Goal: Task Accomplishment & Management: Complete application form

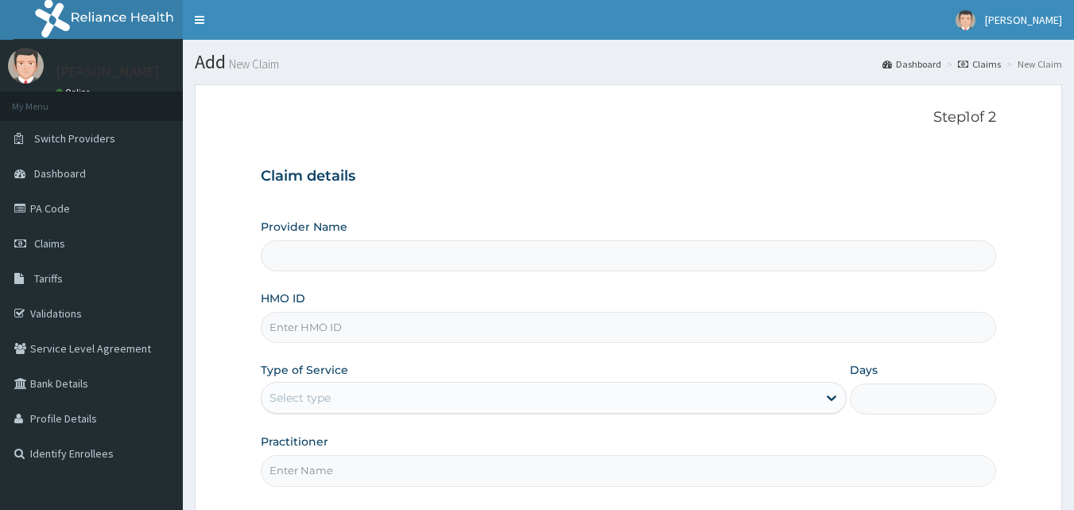
click at [327, 332] on input "HMO ID" at bounding box center [629, 327] width 736 height 31
type input "EL"
type input "Bodyline Gym- Ikoyi"
type input "1"
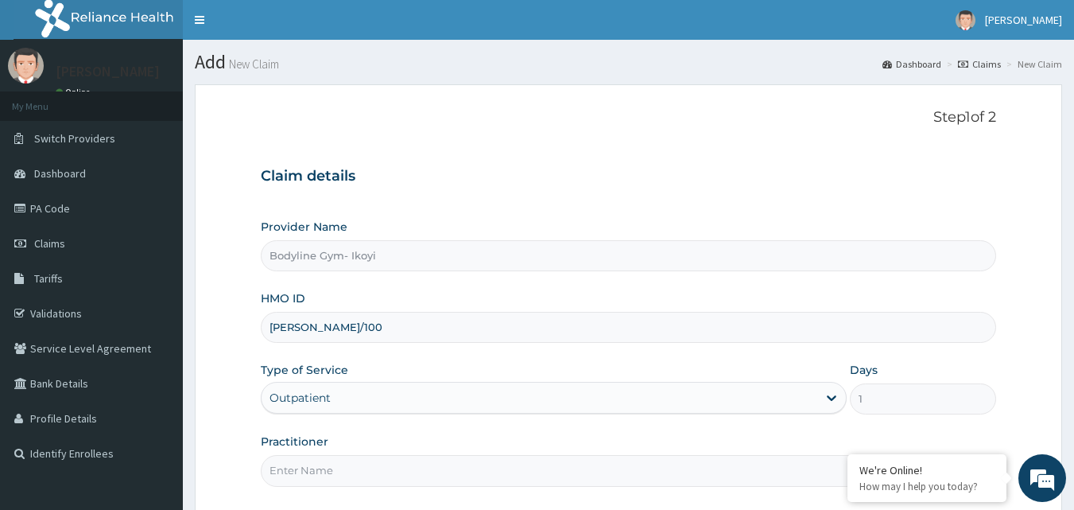
type input "ELY/10023/A"
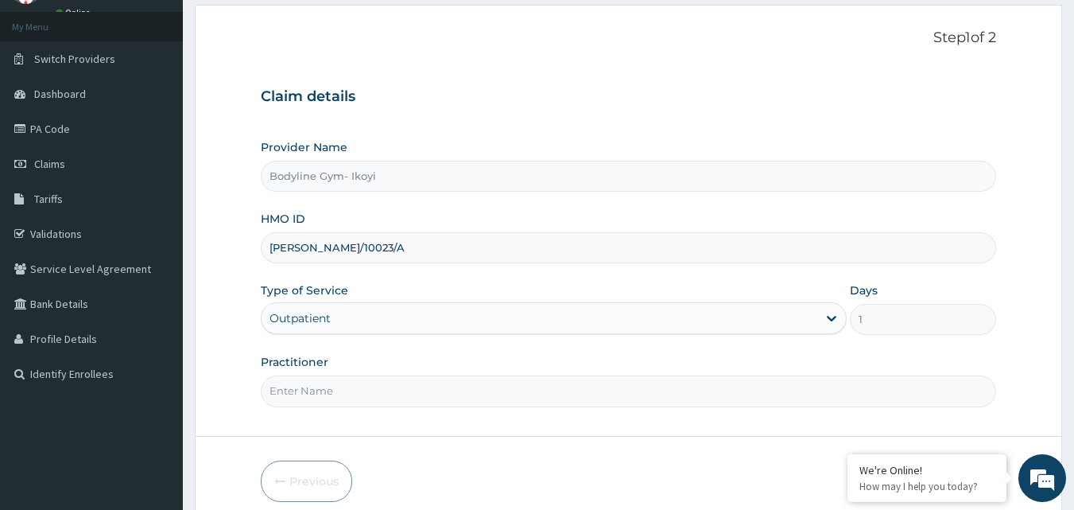
click at [379, 382] on input "Practitioner" at bounding box center [629, 390] width 736 height 31
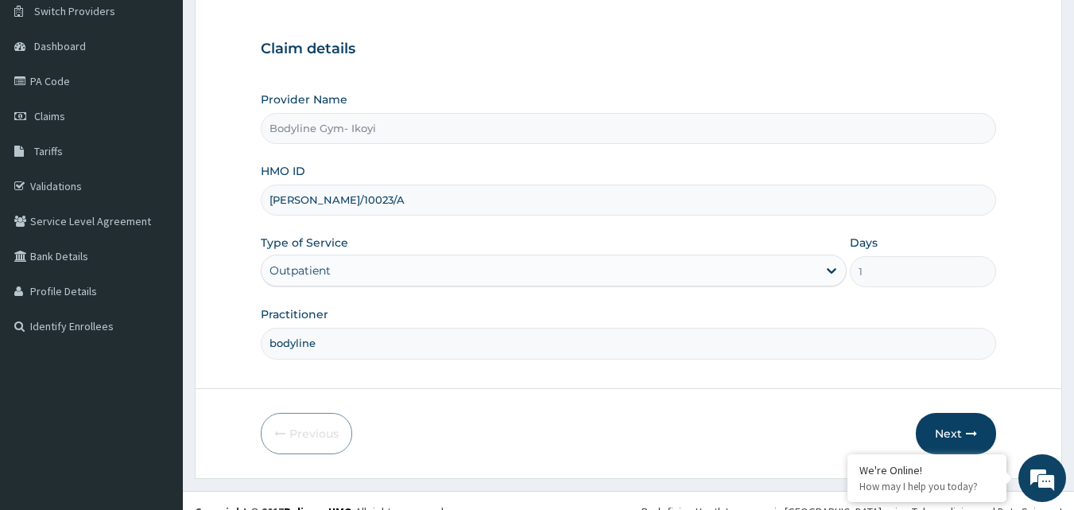
scroll to position [149, 0]
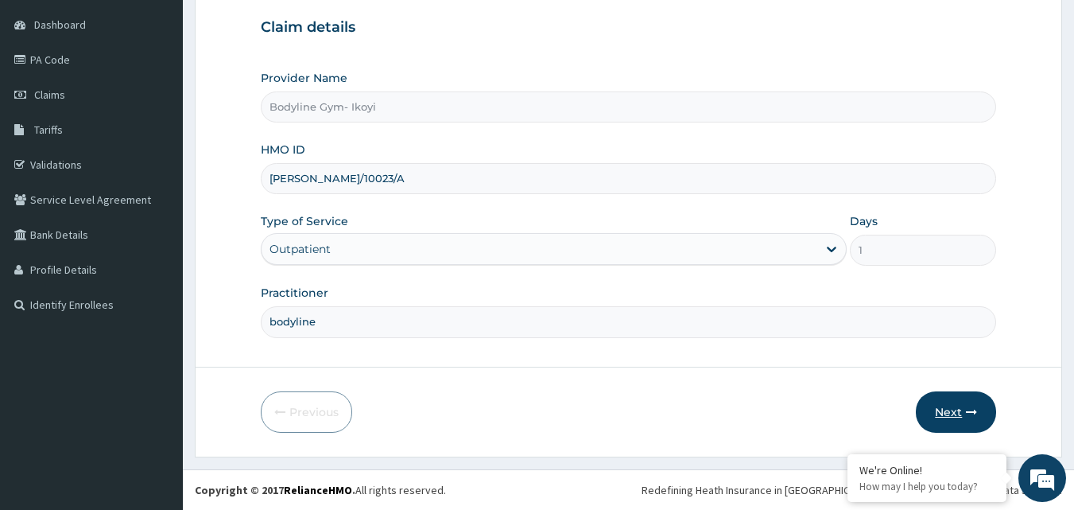
type input "bodyline"
click at [945, 414] on button "Next" at bounding box center [956, 411] width 80 height 41
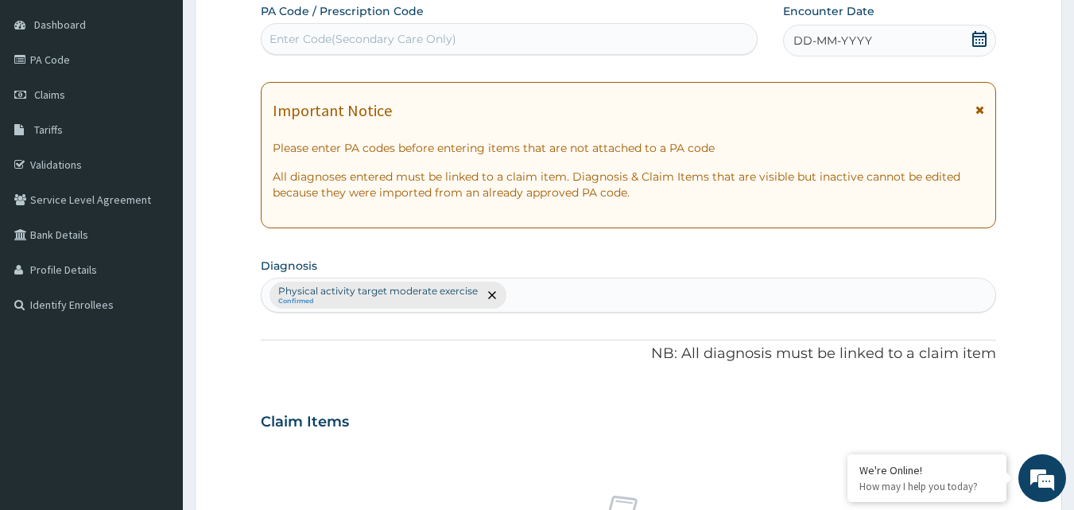
click at [292, 37] on div "Enter Code(Secondary Care Only)" at bounding box center [363, 39] width 187 height 16
type input "Z"
type input "PA/D136A8"
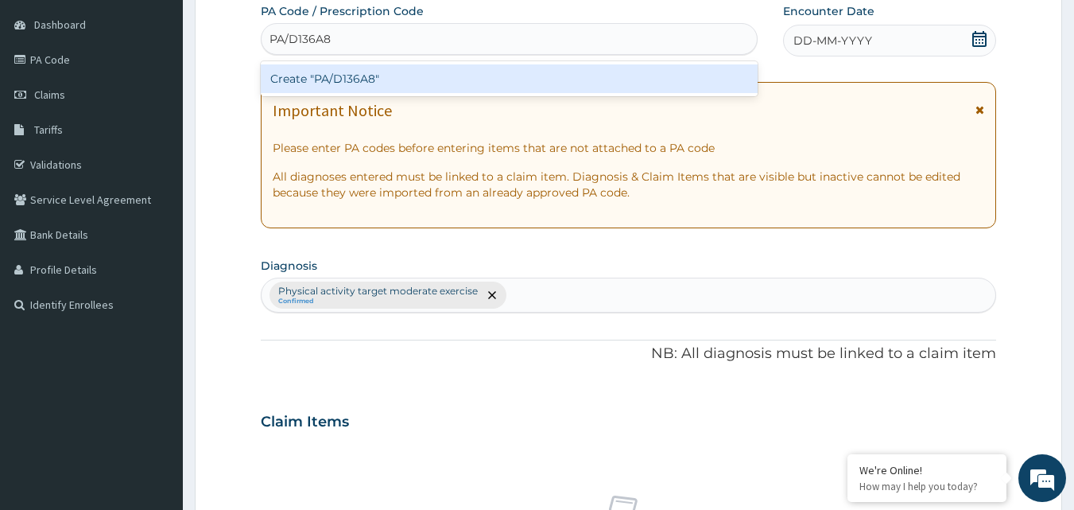
click at [411, 77] on div "Create "PA/D136A8"" at bounding box center [510, 78] width 498 height 29
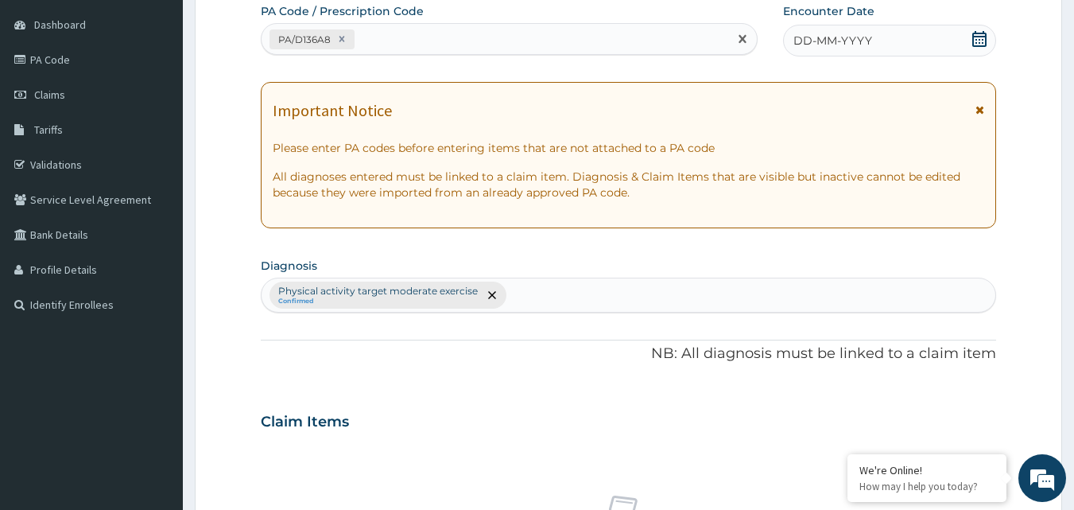
click at [879, 46] on div "DD-MM-YYYY" at bounding box center [889, 41] width 213 height 32
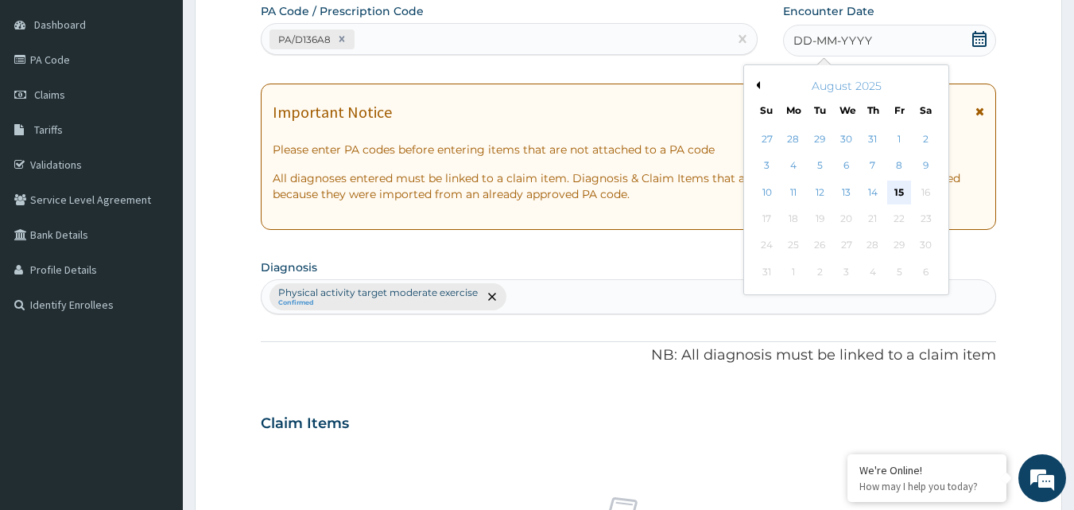
click at [897, 192] on div "15" at bounding box center [899, 193] width 24 height 24
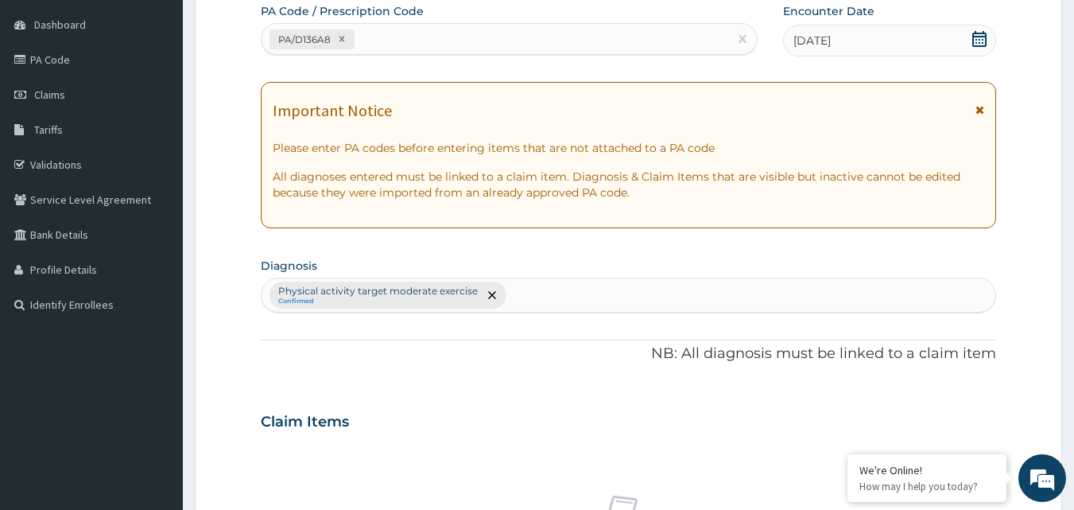
scroll to position [546, 0]
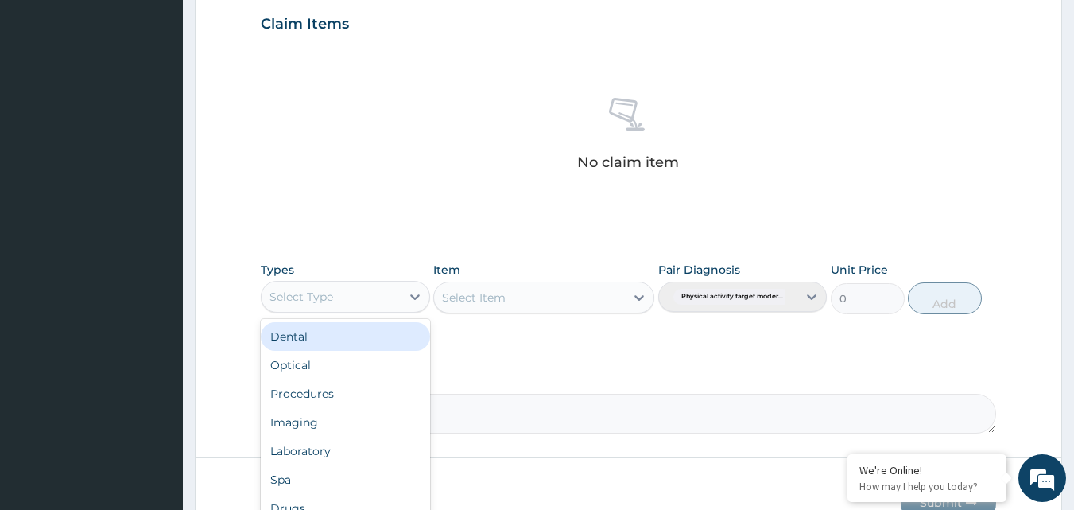
click at [371, 298] on div "Select Type" at bounding box center [331, 296] width 139 height 25
type input "g"
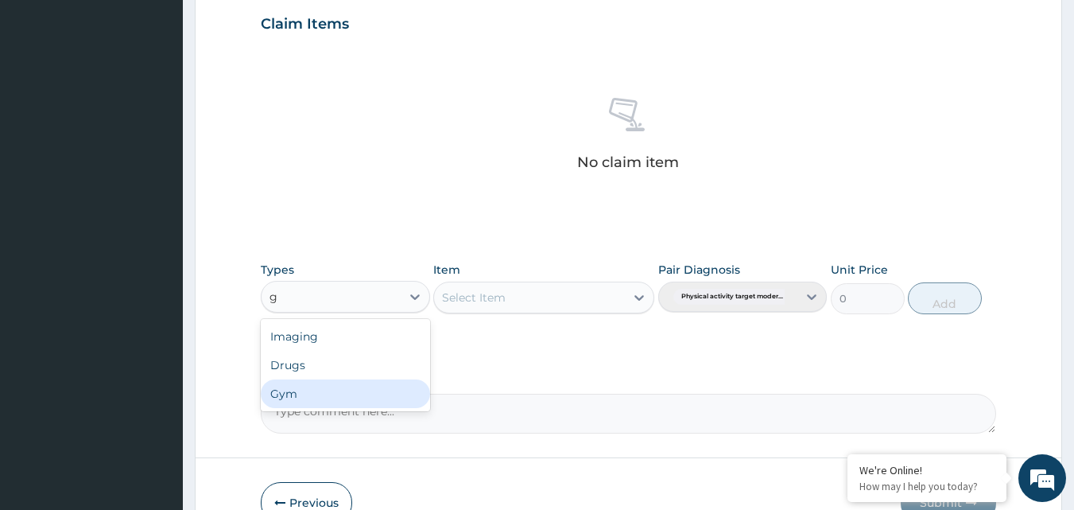
click at [360, 389] on div "Gym" at bounding box center [345, 393] width 169 height 29
click at [622, 301] on div "Select Item" at bounding box center [529, 297] width 191 height 25
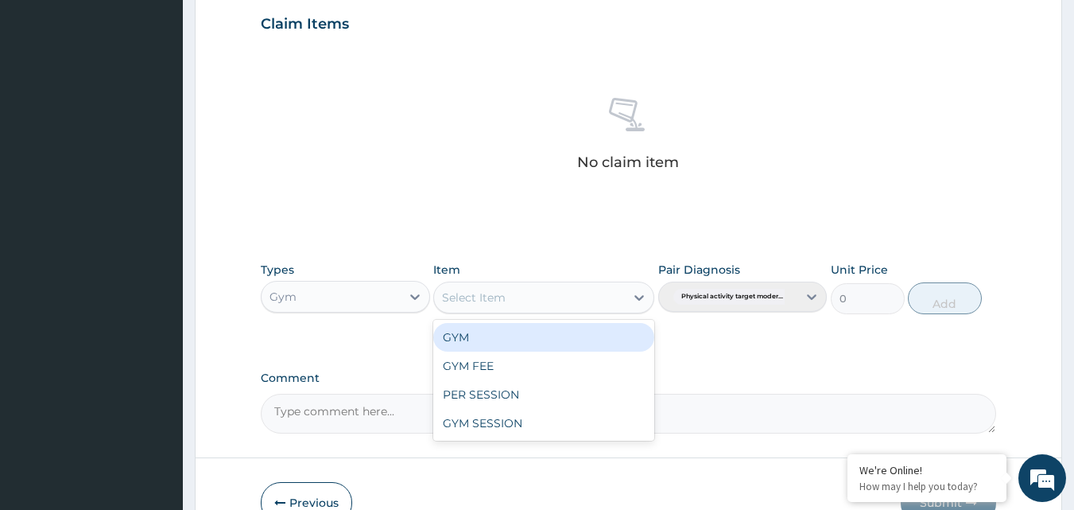
click at [601, 328] on div "GYM" at bounding box center [543, 337] width 221 height 29
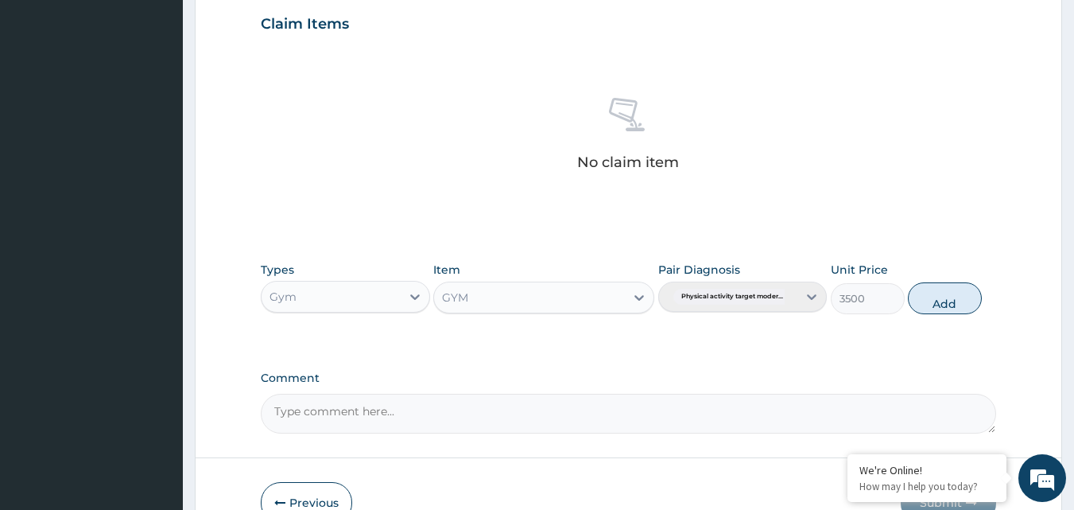
click at [935, 305] on button "Add" at bounding box center [945, 298] width 74 height 32
type input "0"
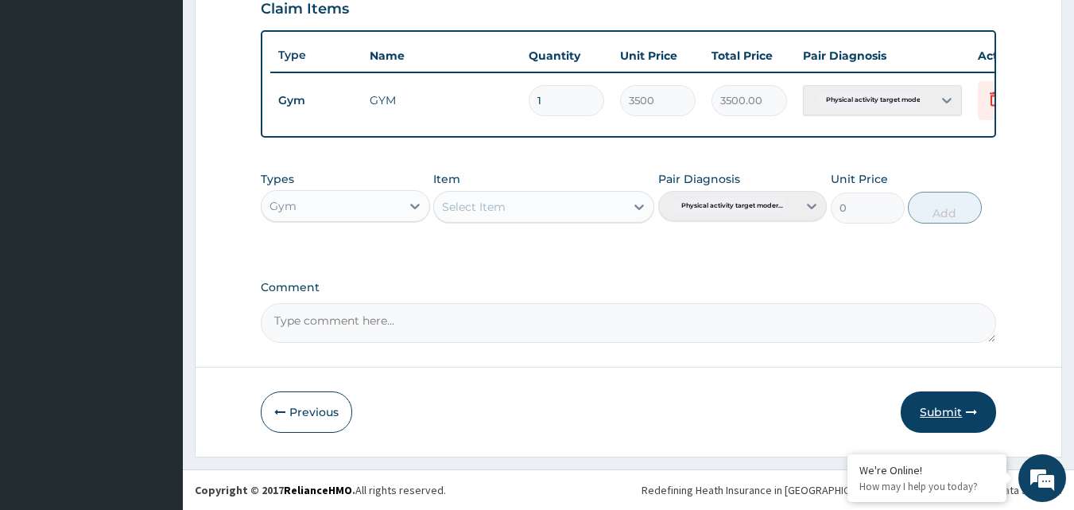
click at [936, 410] on button "Submit" at bounding box center [948, 411] width 95 height 41
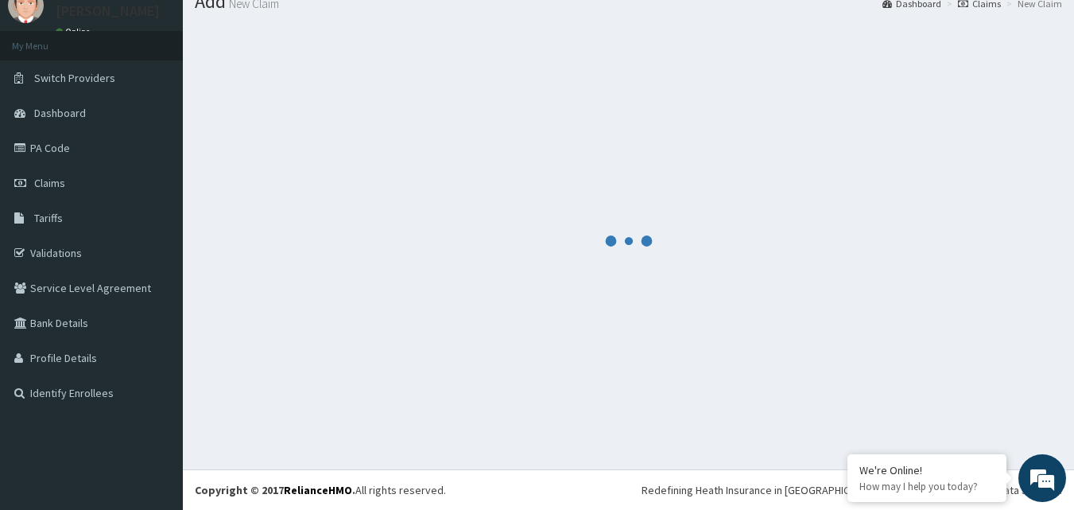
scroll to position [573, 0]
